Goal: Information Seeking & Learning: Stay updated

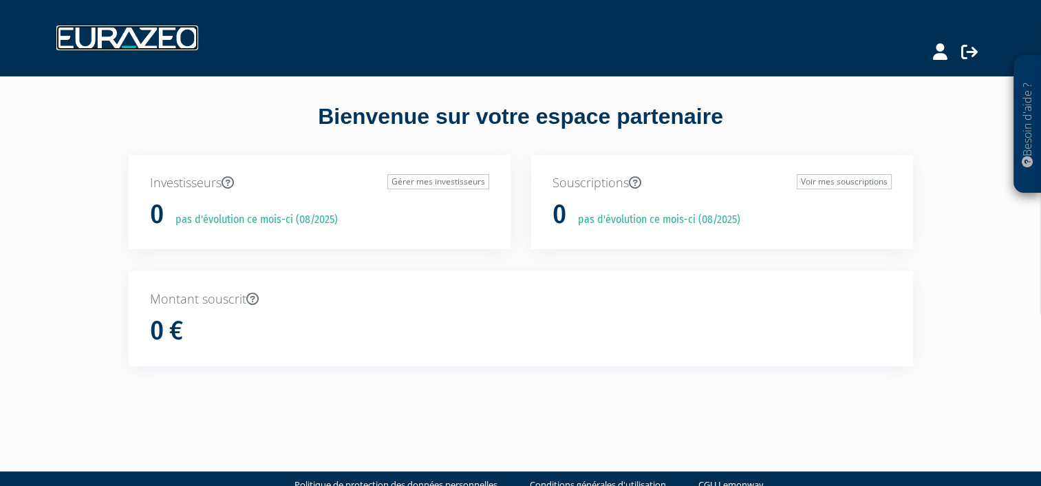
click at [160, 44] on img at bounding box center [127, 37] width 142 height 25
click at [970, 55] on icon at bounding box center [969, 51] width 17 height 17
click at [673, 217] on p "pas d'évolution ce mois-ci (08/2025)" at bounding box center [654, 220] width 172 height 16
click at [173, 42] on img at bounding box center [127, 37] width 142 height 25
